Goal: Transaction & Acquisition: Purchase product/service

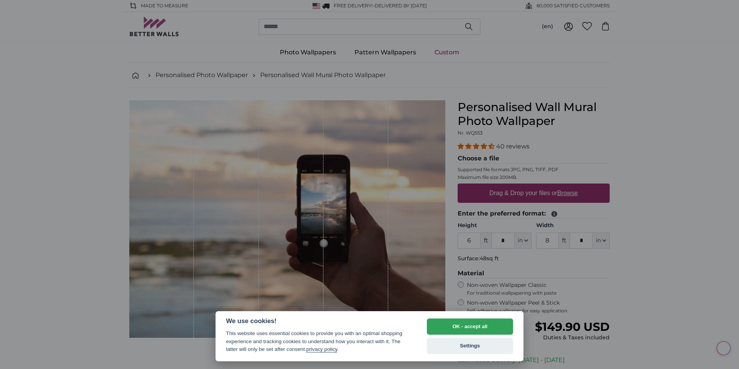
select select "**"
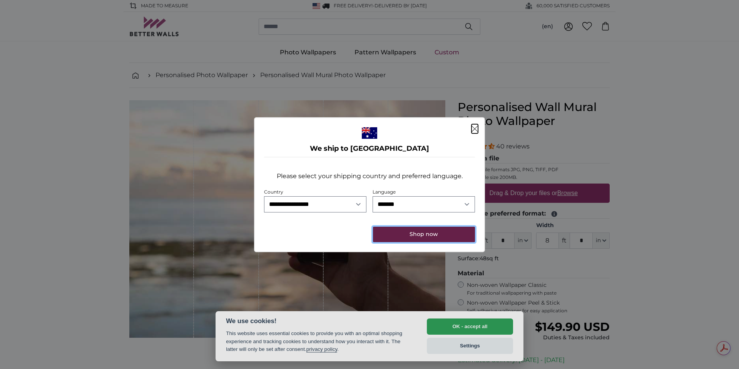
click at [428, 235] on button "Shop now" at bounding box center [424, 233] width 102 height 15
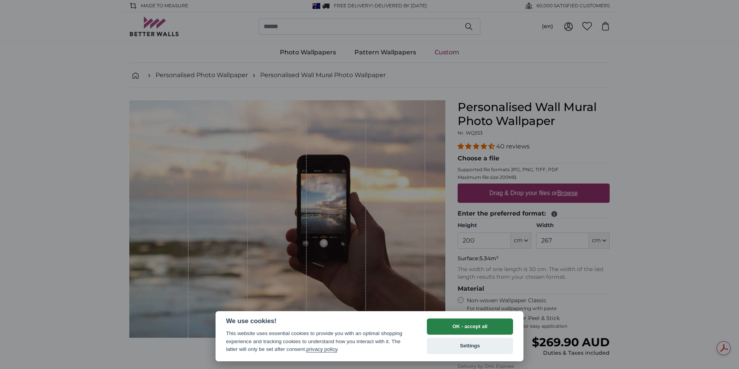
click at [455, 329] on button "OK - accept all" at bounding box center [470, 326] width 86 height 16
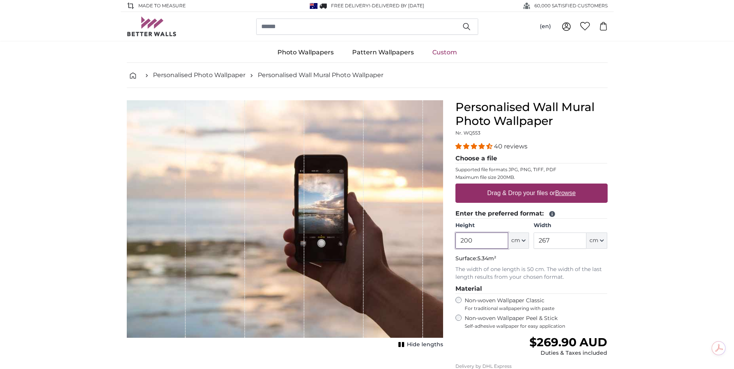
drag, startPoint x: 501, startPoint y: 238, endPoint x: 433, endPoint y: 238, distance: 68.2
click at [433, 238] on product-detail "Cancel Crop image Hide lengths Personalised Wall Mural Photo Wallpaper Nr. WQ55…" at bounding box center [367, 274] width 493 height 373
type input "235"
click at [535, 190] on label "Drag & Drop your files or Browse" at bounding box center [531, 192] width 94 height 15
click at [535, 186] on input "Drag & Drop your files or Browse" at bounding box center [531, 184] width 152 height 2
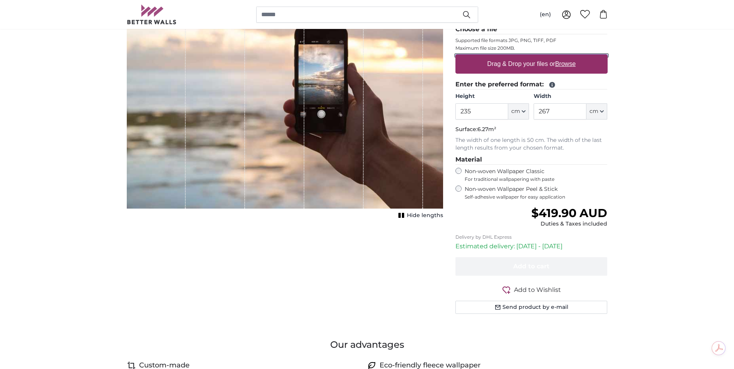
scroll to position [154, 0]
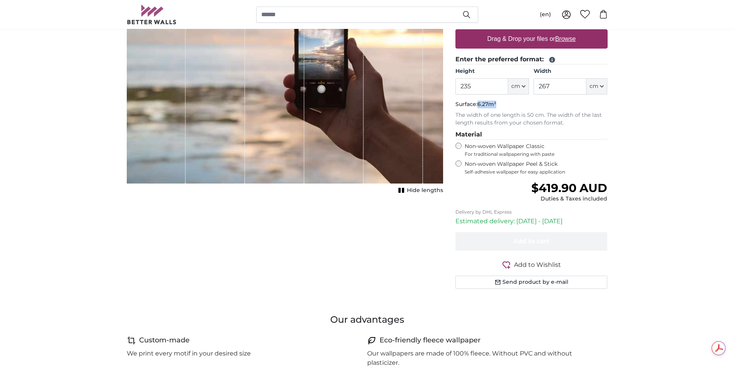
drag, startPoint x: 478, startPoint y: 103, endPoint x: 504, endPoint y: 104, distance: 25.4
click at [504, 104] on p "Surface: 6.27m²" at bounding box center [531, 105] width 152 height 8
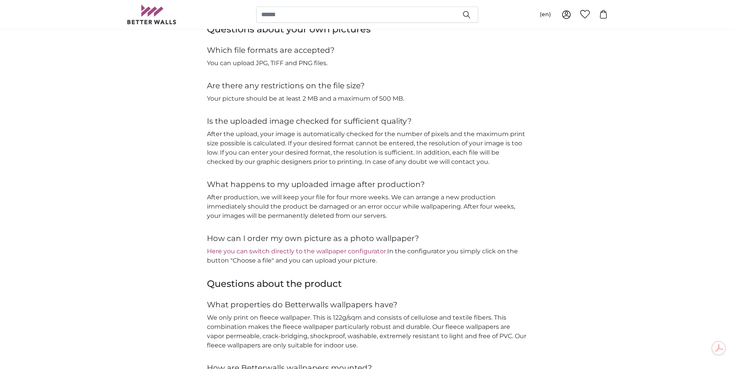
scroll to position [809, 0]
click at [323, 251] on link "Here you can switch directly to the wallpaper configurator." at bounding box center [297, 249] width 180 height 7
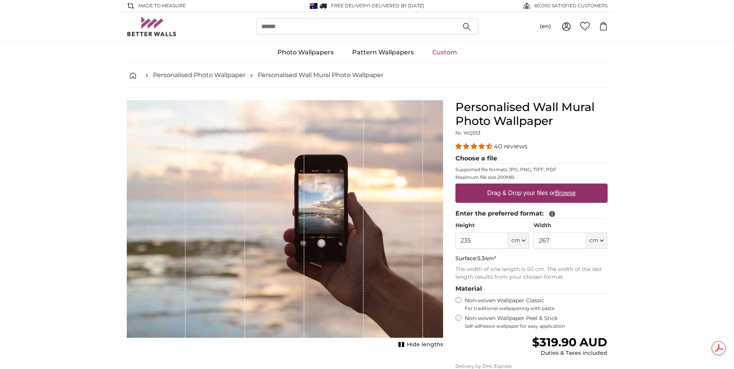
click at [551, 213] on icon at bounding box center [551, 213] width 7 height 7
click at [552, 213] on icon at bounding box center [551, 213] width 7 height 7
